Goal: Information Seeking & Learning: Learn about a topic

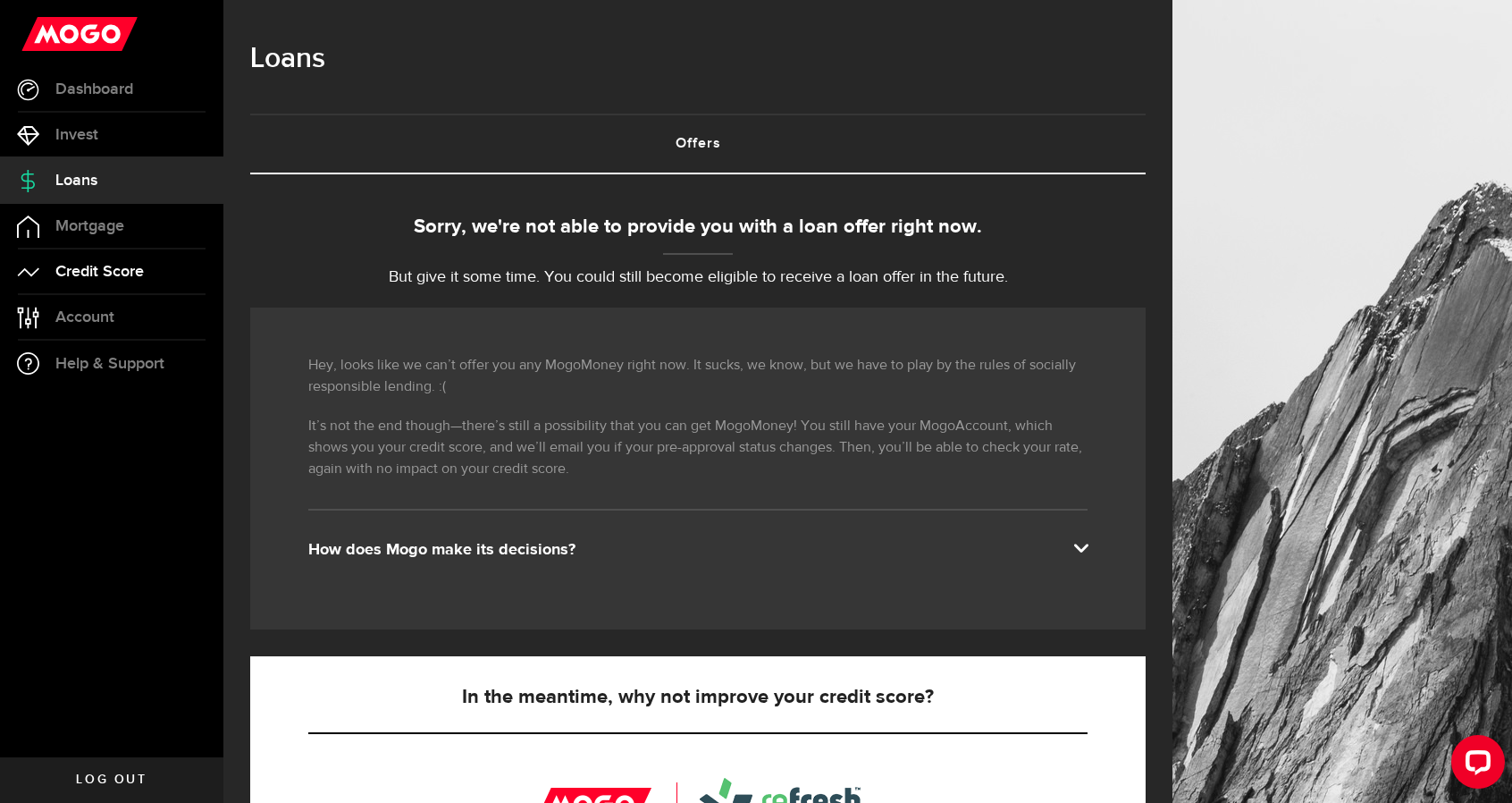
click at [104, 271] on span "Credit Score" at bounding box center [100, 272] width 89 height 16
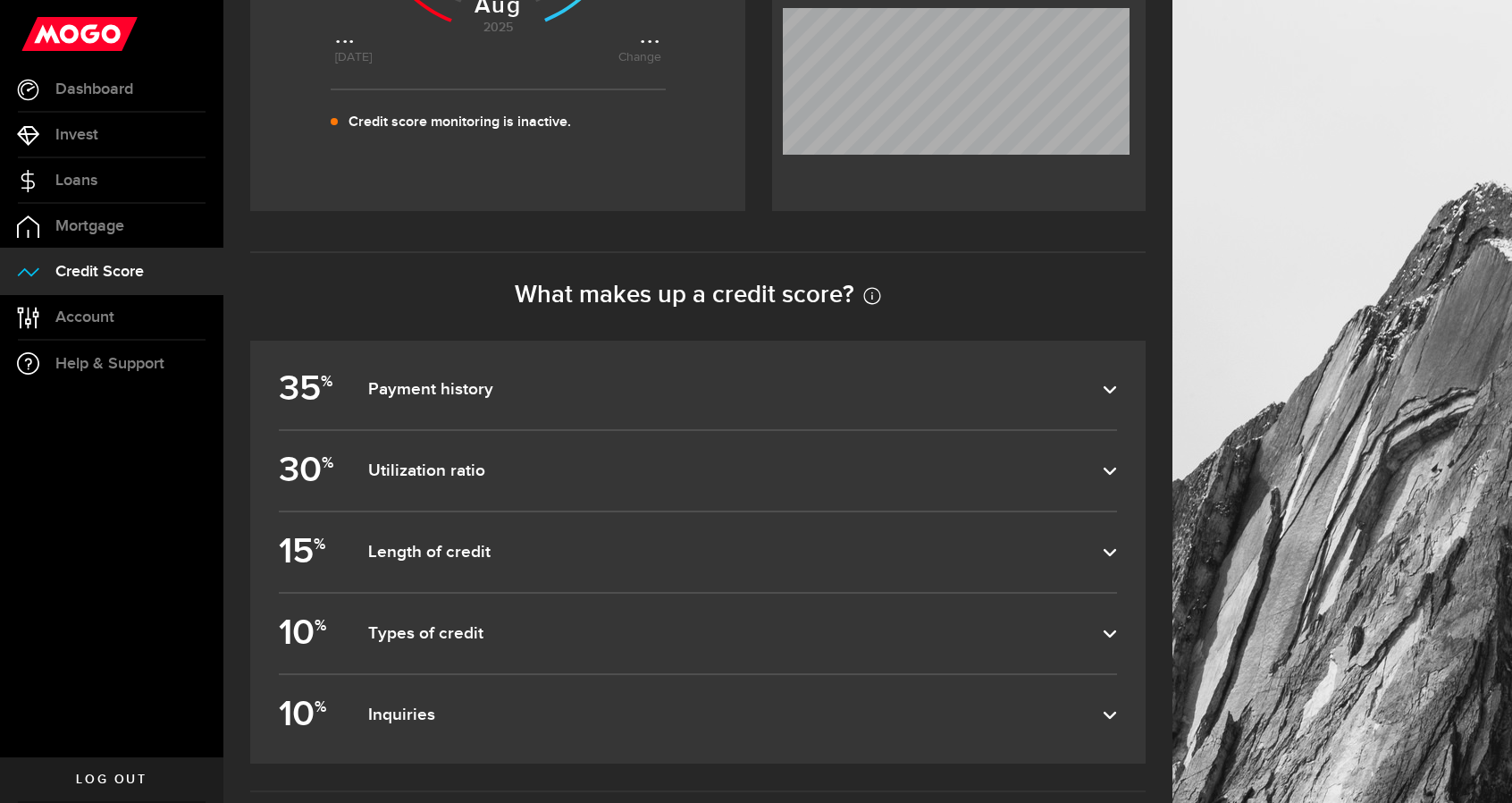
scroll to position [608, 0]
click at [644, 399] on dfn "Payment history" at bounding box center [735, 388] width 735 height 21
click at [0, 0] on input "35 % Payment history" at bounding box center [0, 0] width 0 height 0
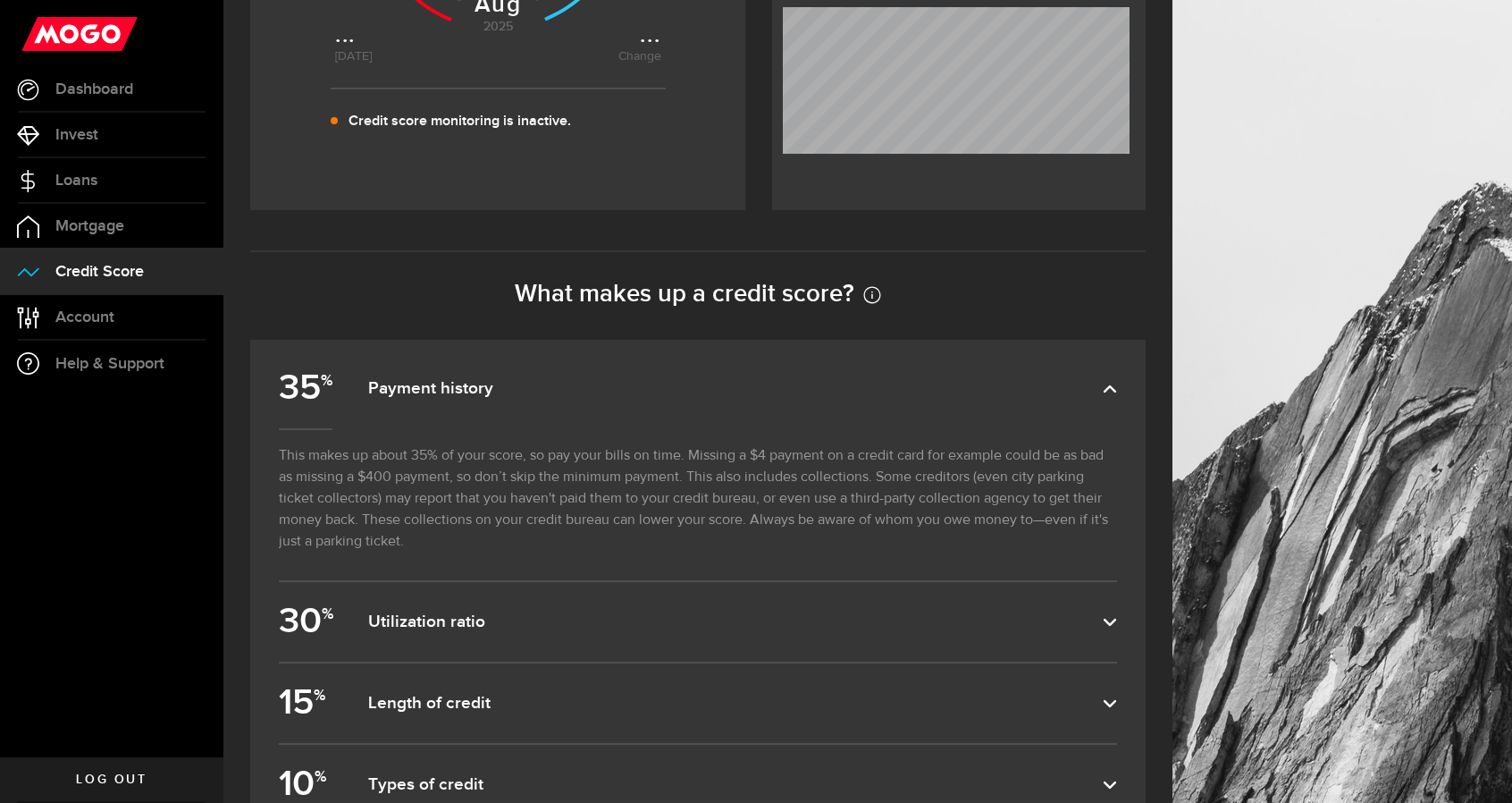
click at [644, 399] on dfn "Payment history" at bounding box center [735, 388] width 735 height 21
click at [0, 0] on input "35 % Payment history" at bounding box center [0, 0] width 0 height 0
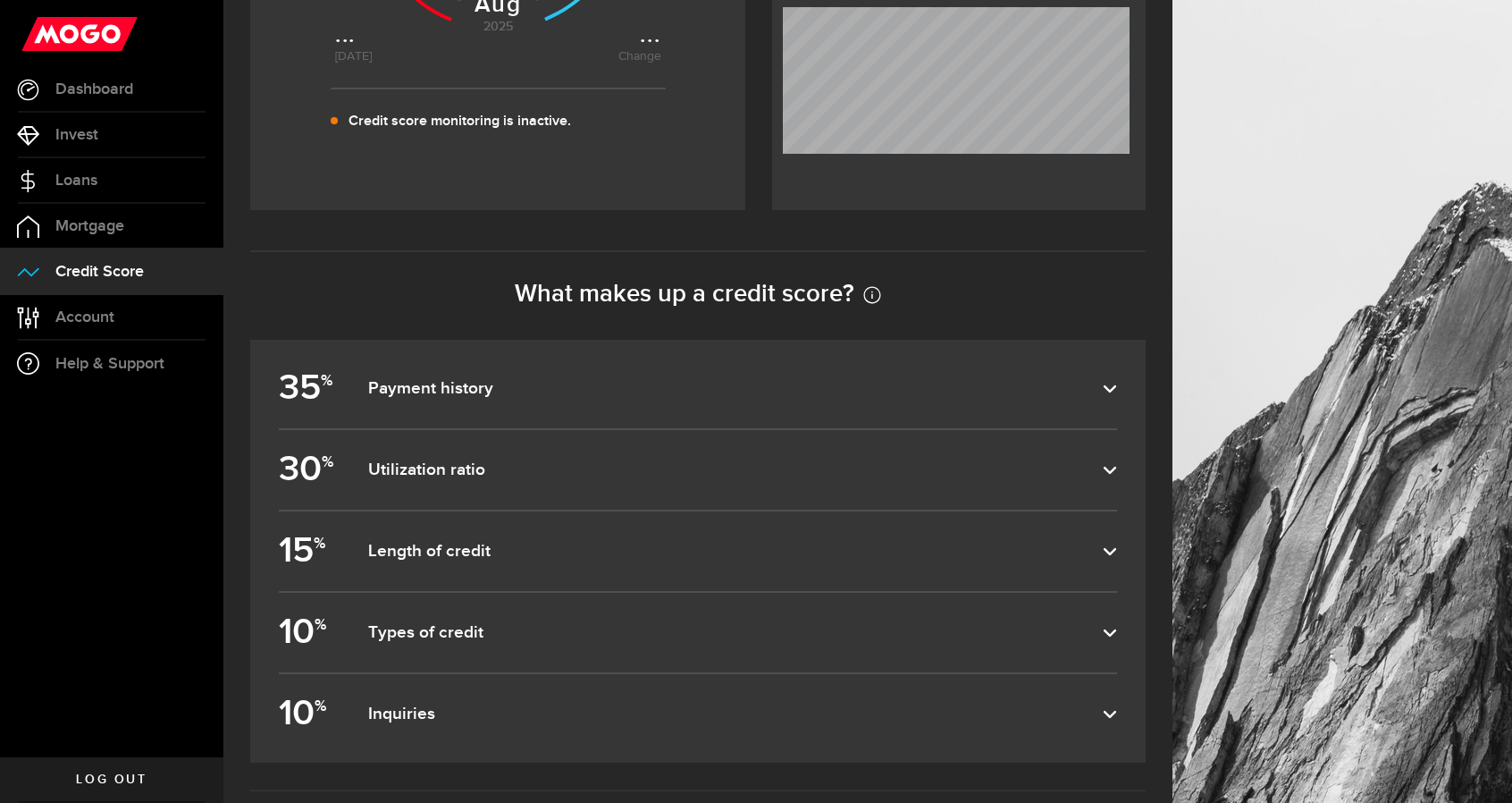
click at [571, 476] on dfn "Utilization ratio" at bounding box center [735, 470] width 735 height 21
click at [0, 0] on input "30 % Utilization ratio" at bounding box center [0, 0] width 0 height 0
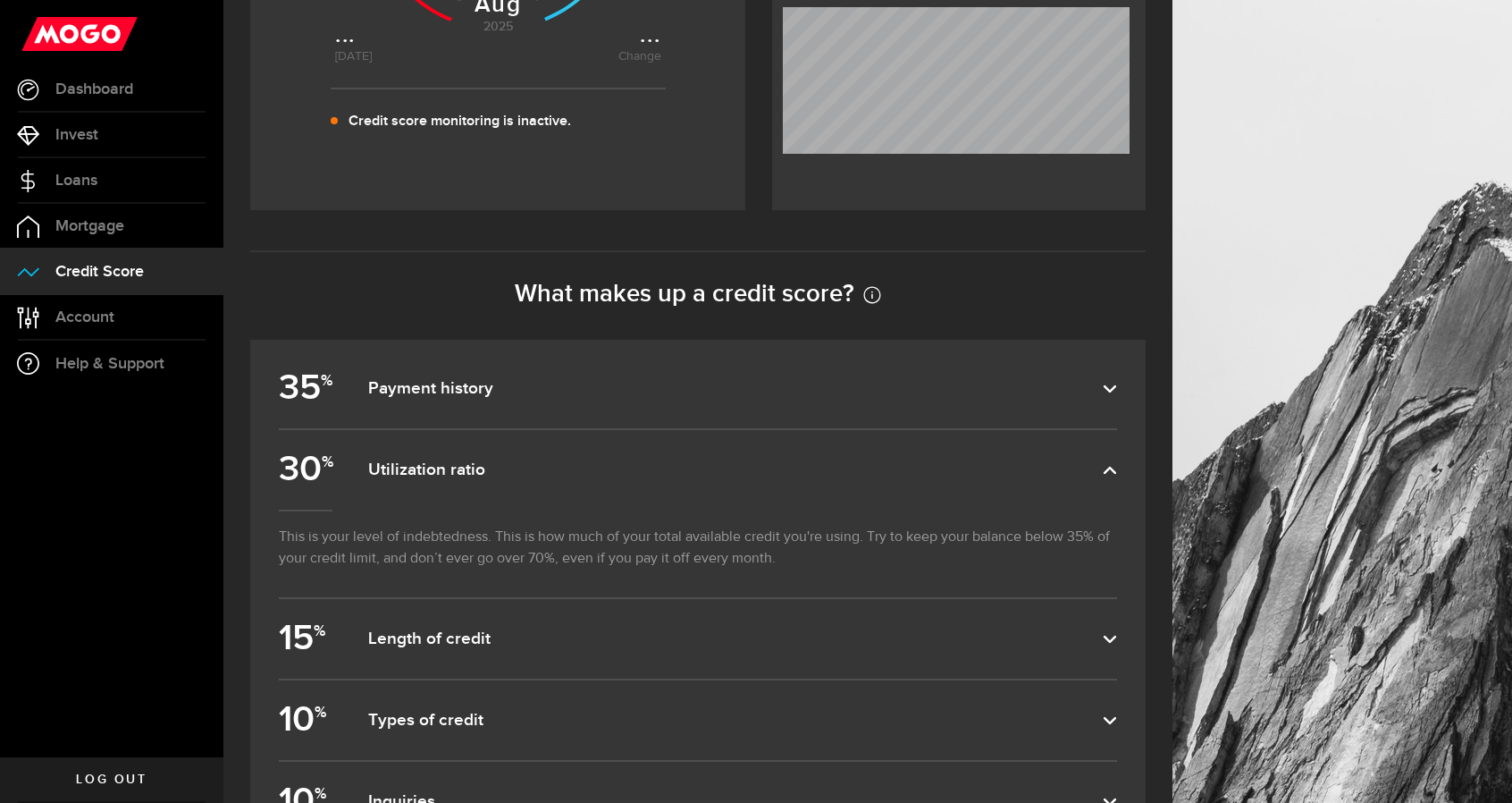
click at [571, 476] on dfn "Utilization ratio" at bounding box center [735, 470] width 735 height 21
click at [0, 0] on input "30 % Utilization ratio" at bounding box center [0, 0] width 0 height 0
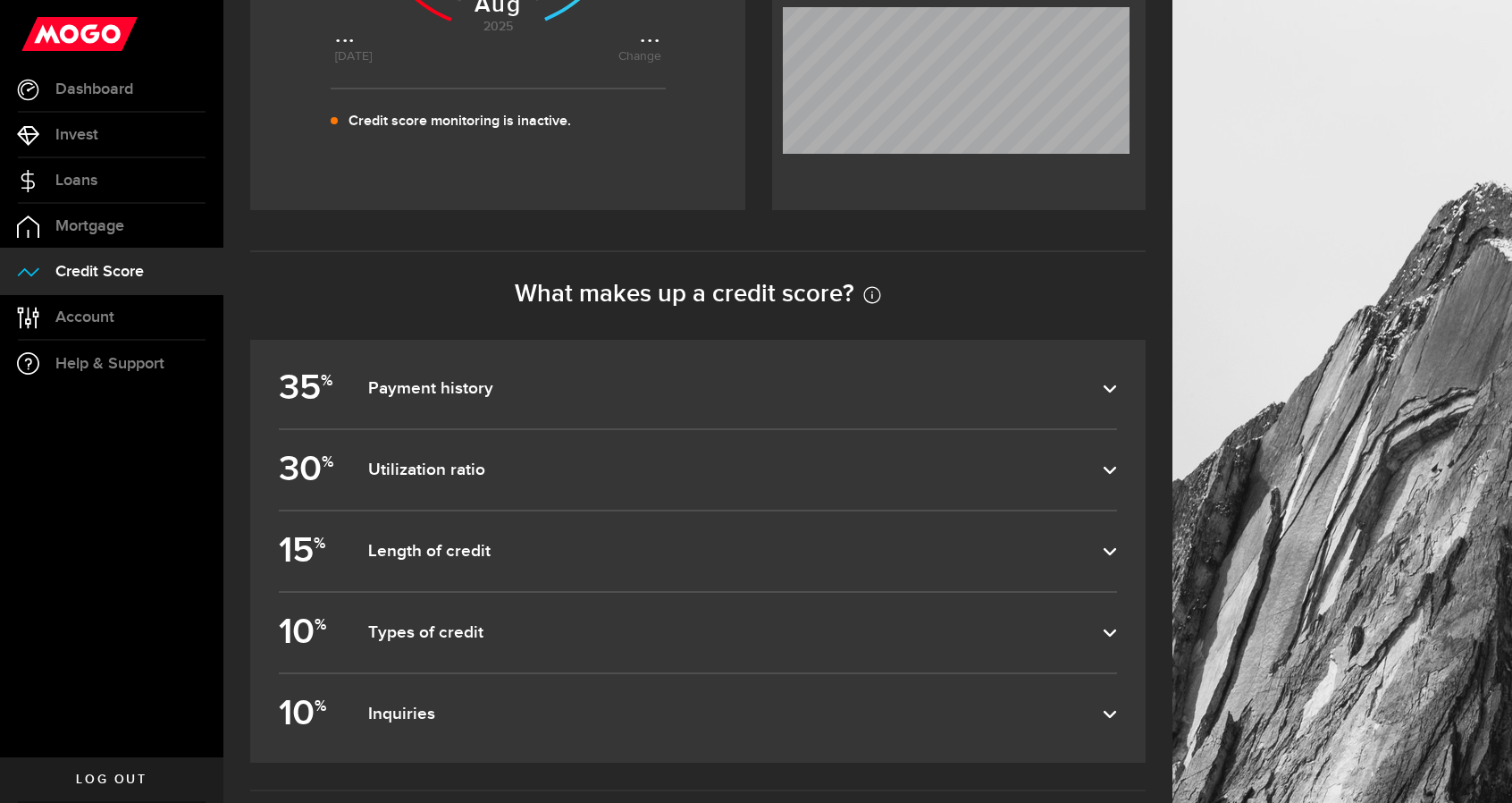
click at [479, 534] on label "15 % Length of credit" at bounding box center [698, 551] width 838 height 79
click at [0, 0] on input "15 % Length of credit" at bounding box center [0, 0] width 0 height 0
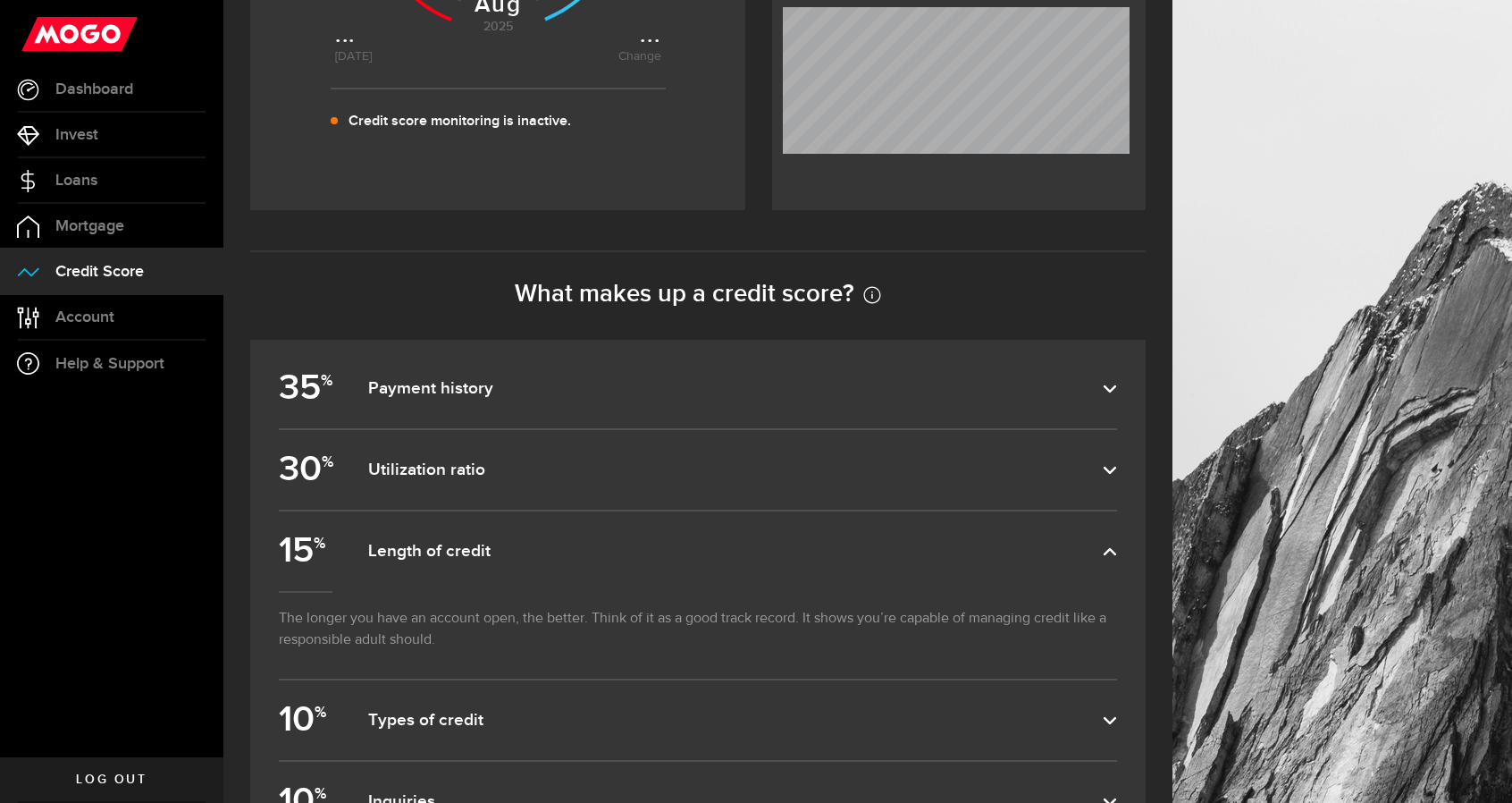
click at [479, 534] on label "15 % Length of credit" at bounding box center [698, 551] width 838 height 79
click at [0, 0] on input "15 % Length of credit" at bounding box center [0, 0] width 0 height 0
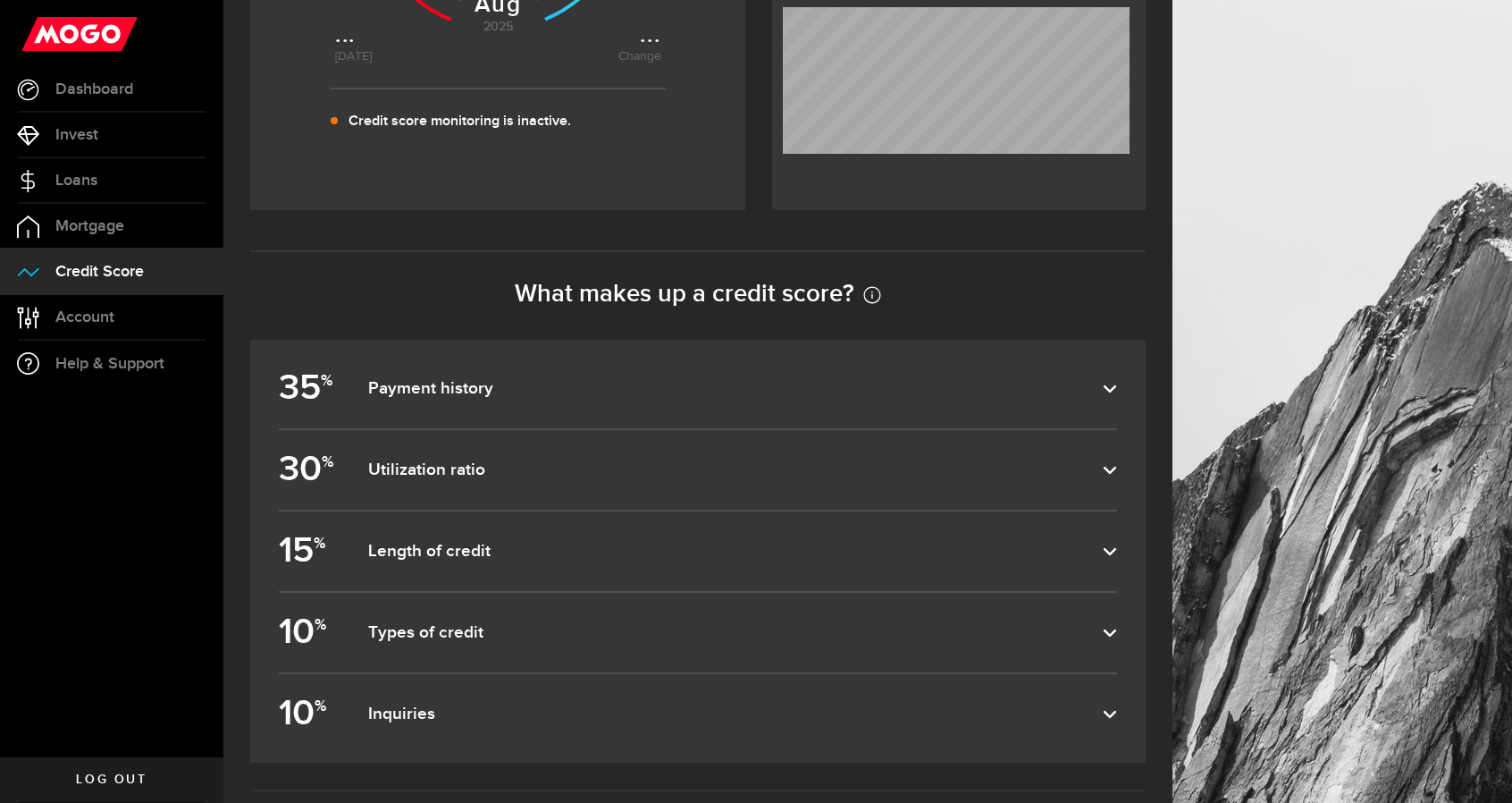
click at [460, 640] on dfn "Types of credit" at bounding box center [735, 632] width 735 height 21
click at [0, 0] on input "10 % Types of credit" at bounding box center [0, 0] width 0 height 0
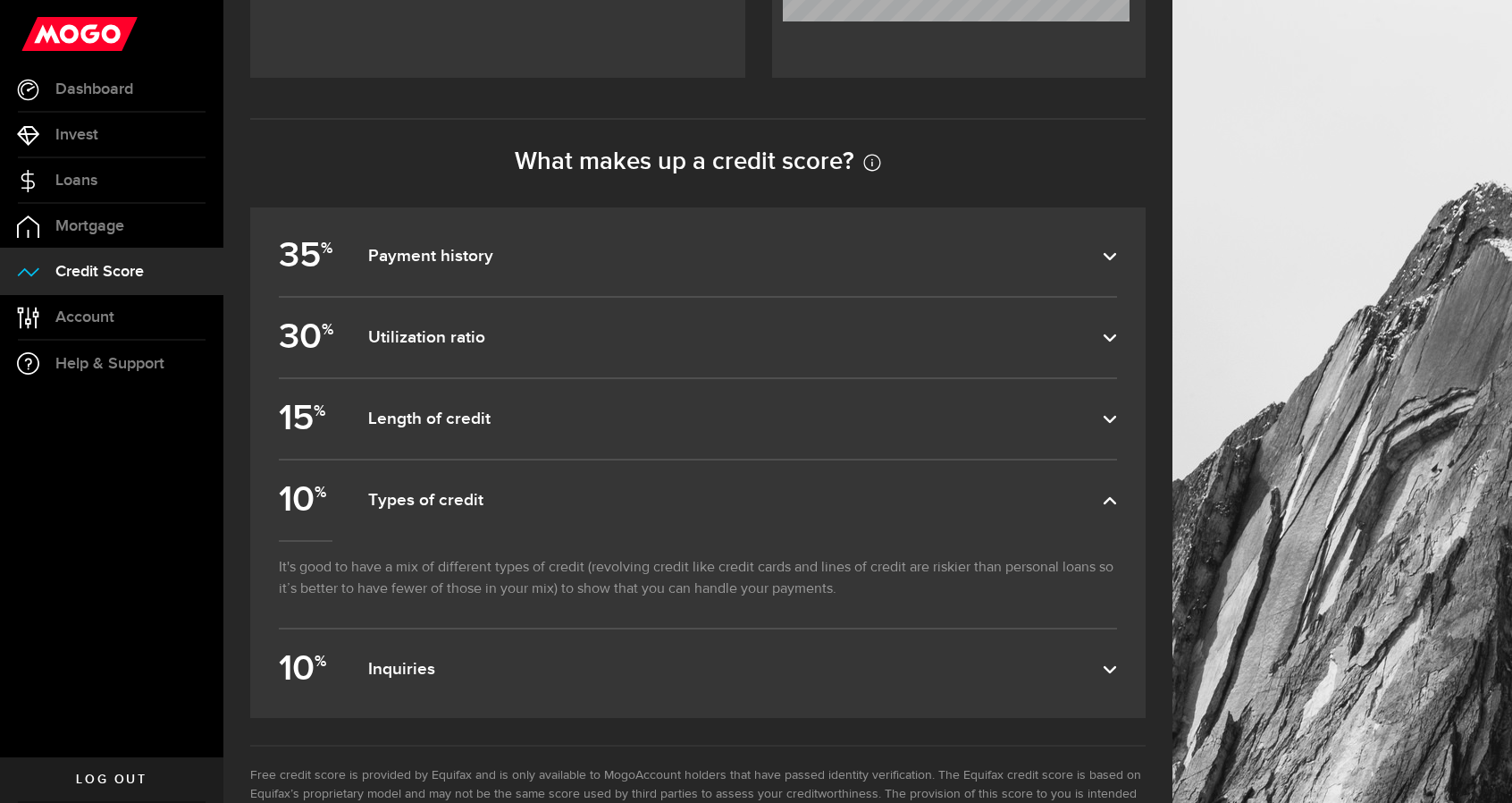
scroll to position [741, 0]
click at [448, 654] on label "10 % Inquiries" at bounding box center [698, 668] width 838 height 79
click at [0, 0] on input "10 % Inquiries" at bounding box center [0, 0] width 0 height 0
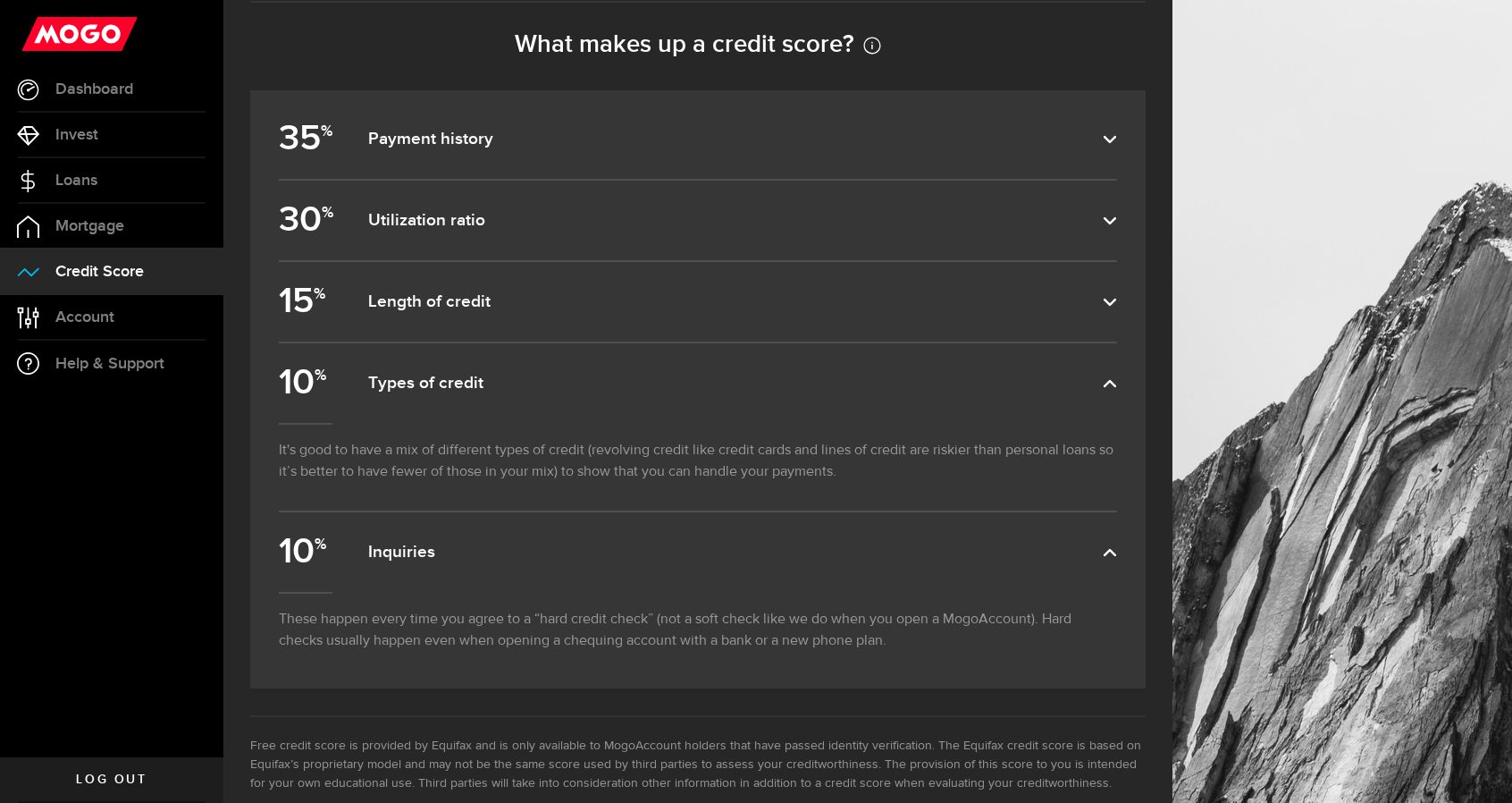
click at [439, 564] on dfn "Inquiries" at bounding box center [735, 552] width 735 height 21
click at [0, 0] on input "10 % Inquiries" at bounding box center [0, 0] width 0 height 0
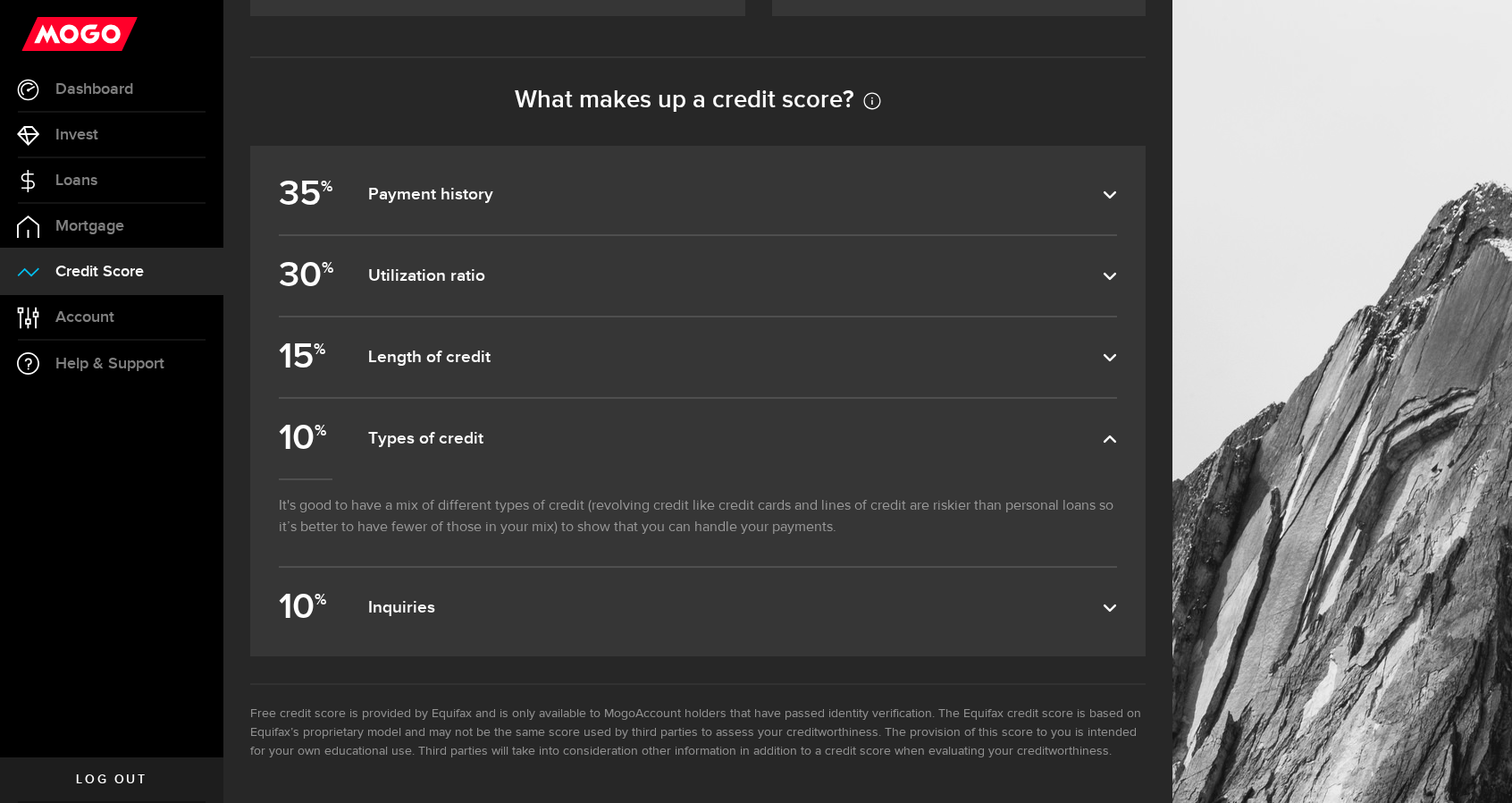
scroll to position [807, 0]
click at [465, 423] on label "10 % Types of credit" at bounding box center [698, 438] width 838 height 79
click at [0, 0] on input "10 % Types of credit" at bounding box center [0, 0] width 0 height 0
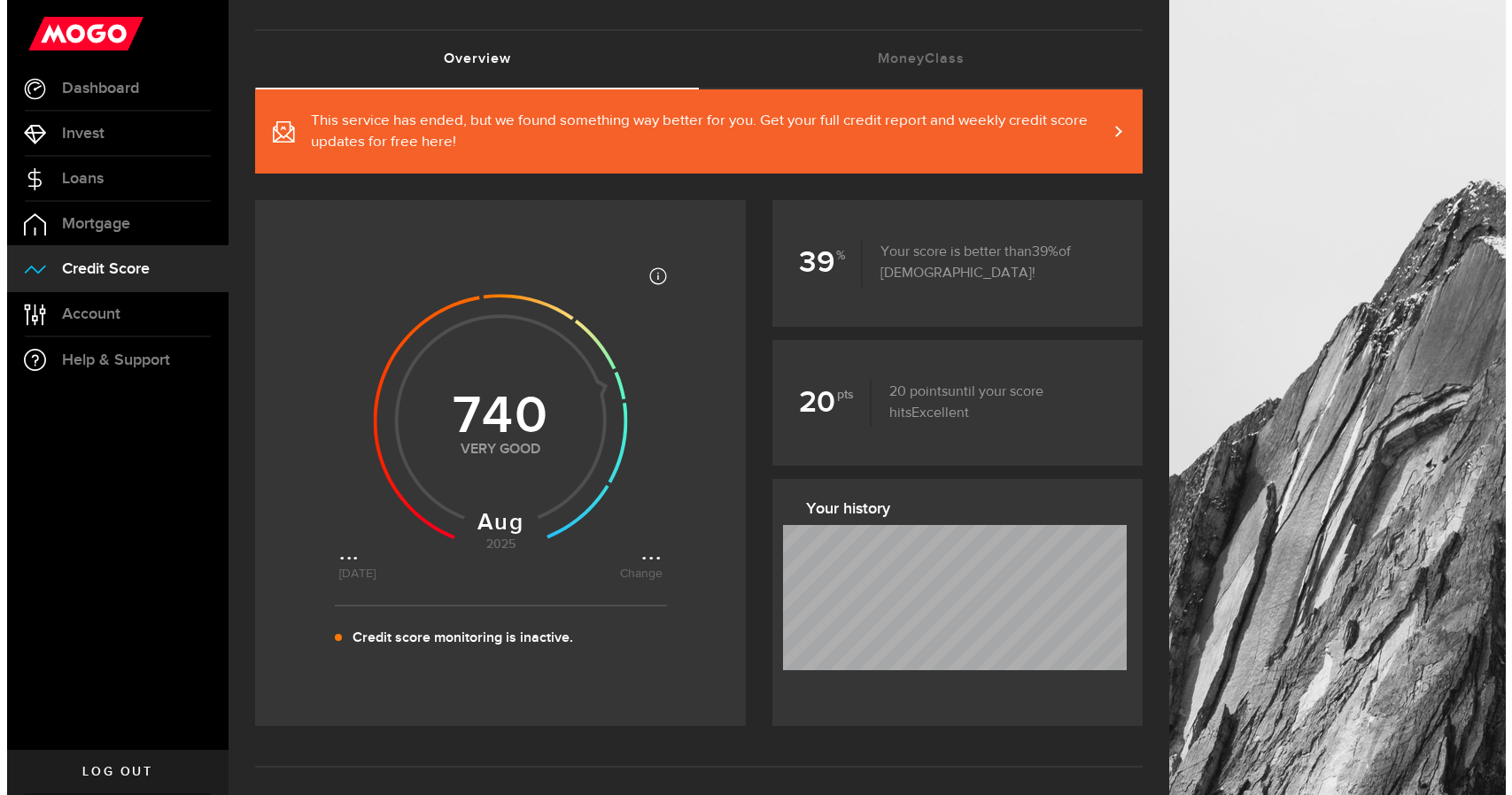
scroll to position [0, 0]
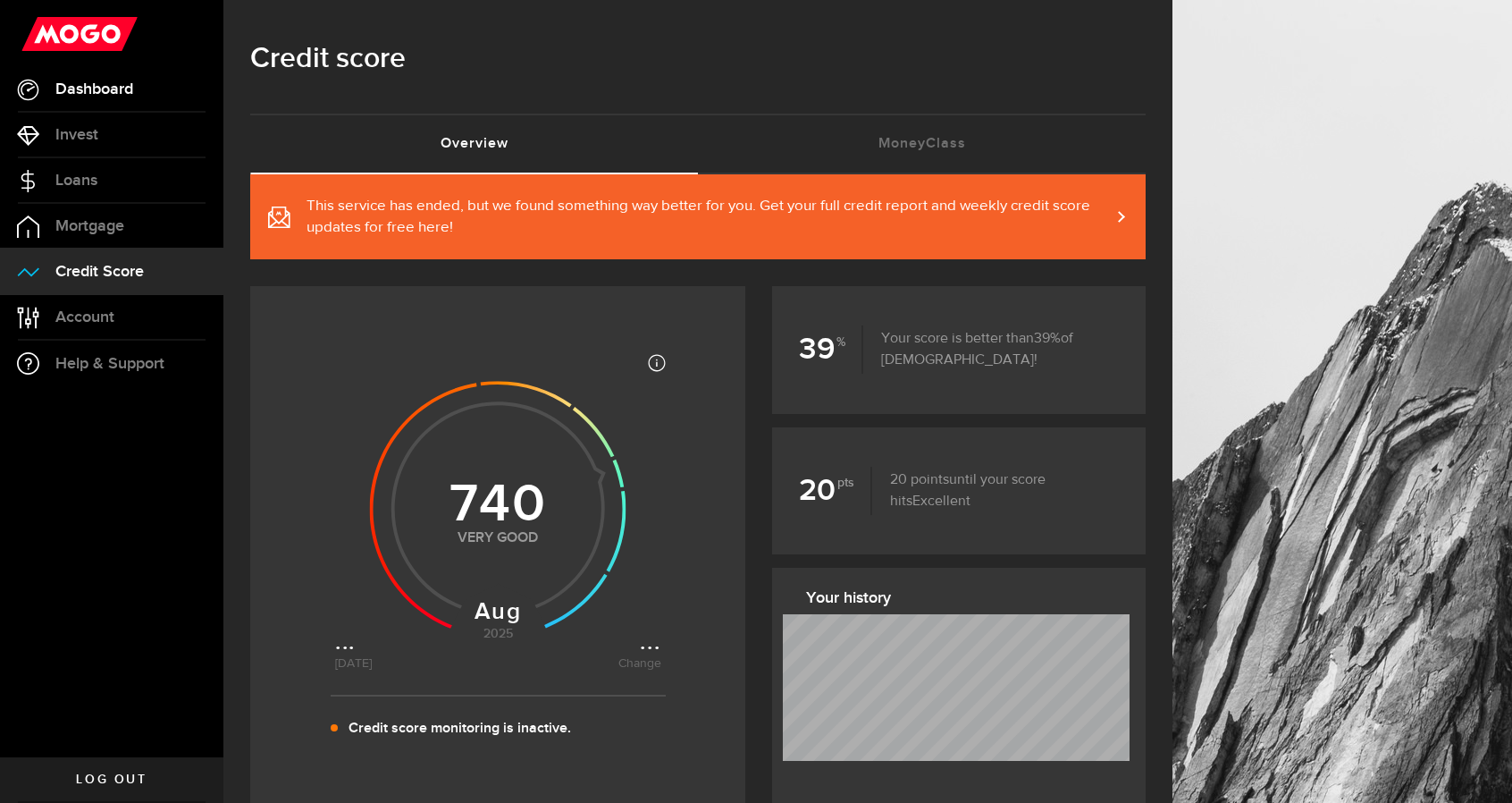
click at [106, 83] on span "Dashboard" at bounding box center [94, 90] width 78 height 16
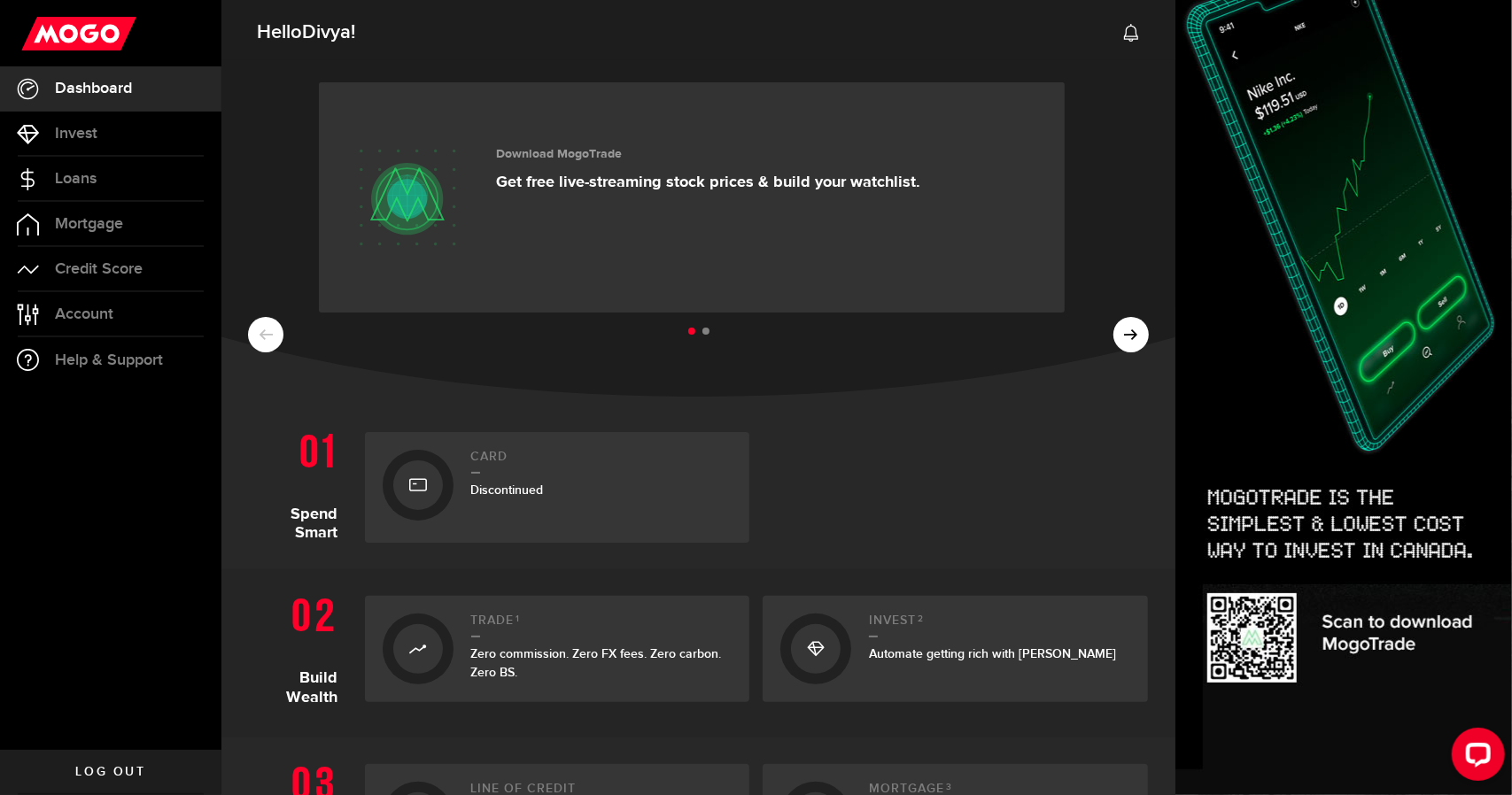
click at [1117, 330] on ul at bounding box center [699, 331] width 901 height 23
click at [1120, 334] on ul at bounding box center [699, 331] width 901 height 23
click at [264, 324] on ul at bounding box center [699, 331] width 901 height 23
click at [114, 136] on link "Invest" at bounding box center [110, 133] width 222 height 44
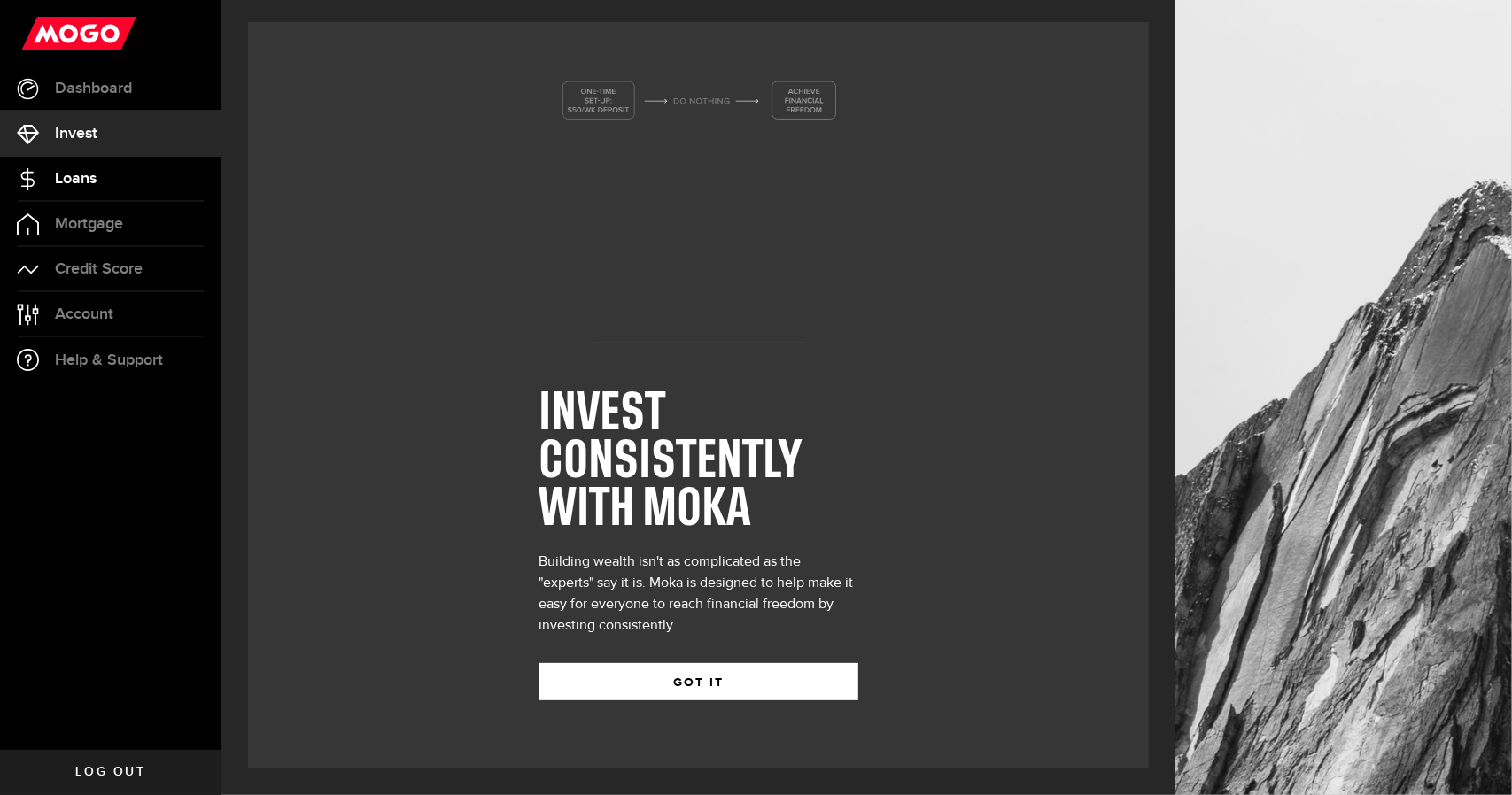
click at [92, 166] on link "Loans" at bounding box center [110, 178] width 222 height 44
